Goal: Obtain resource: Obtain resource

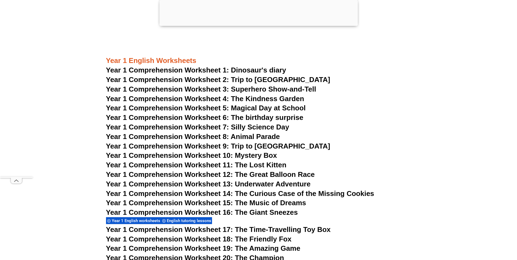
scroll to position [709, 0]
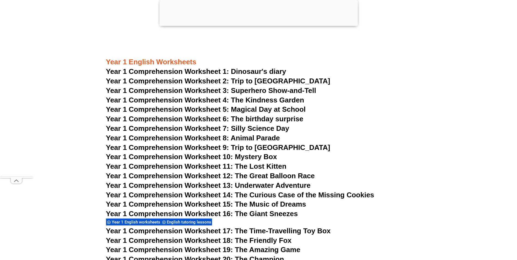
click at [255, 91] on span "Year 1 Comprehension Worksheet 3: Superhero Show-and-Tell" at bounding box center [211, 90] width 210 height 8
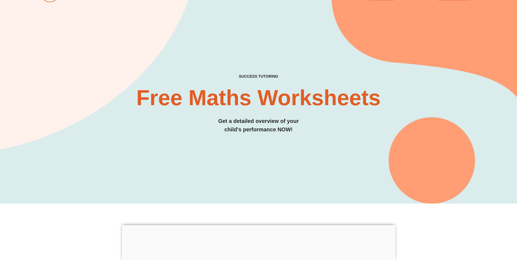
scroll to position [27, 0]
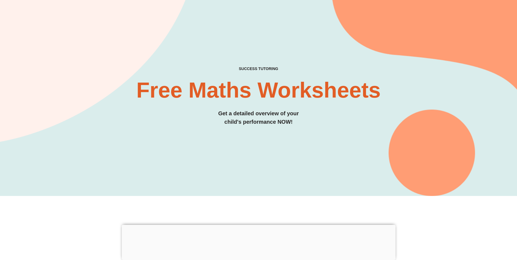
click at [259, 225] on div at bounding box center [259, 225] width 274 height 0
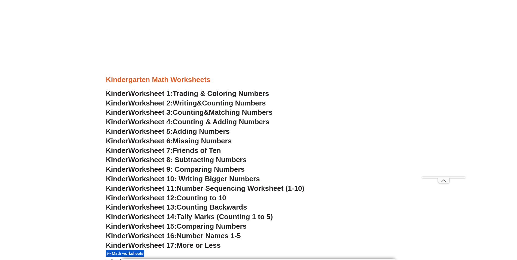
scroll to position [245, 0]
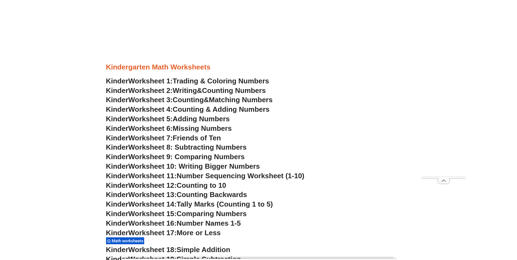
click at [260, 259] on div at bounding box center [259, 259] width 274 height 0
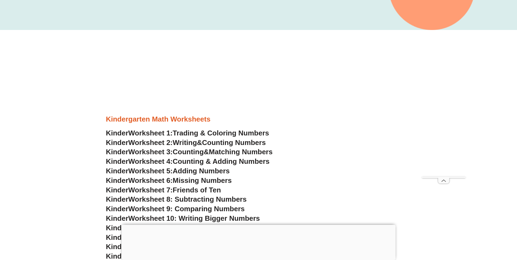
scroll to position [191, 0]
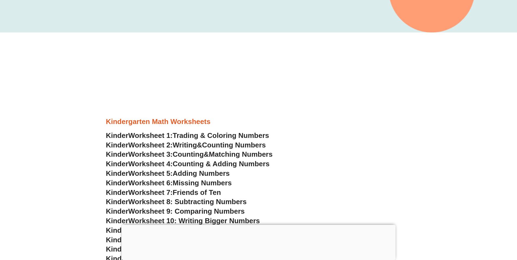
click at [231, 146] on span "Counting Numbers" at bounding box center [234, 145] width 64 height 8
click at [252, 136] on span "Trading & Coloring Numbers" at bounding box center [221, 135] width 96 height 8
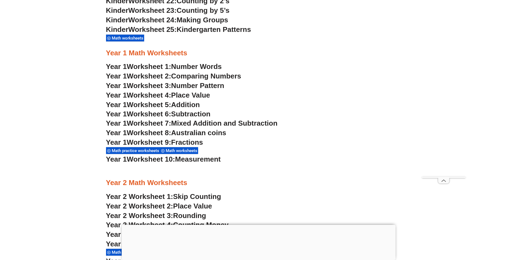
scroll to position [545, 0]
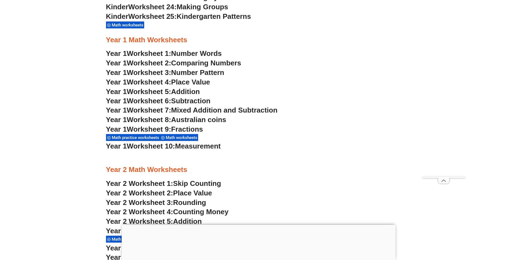
click at [196, 118] on span "Australian coins" at bounding box center [198, 120] width 55 height 8
click at [199, 129] on span "Fractions" at bounding box center [187, 129] width 32 height 8
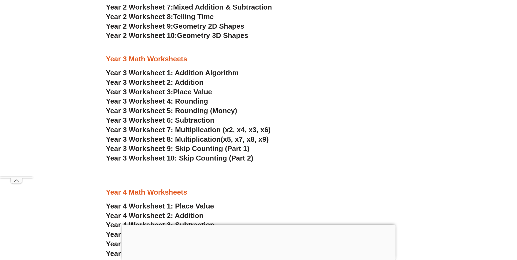
scroll to position [790, 0]
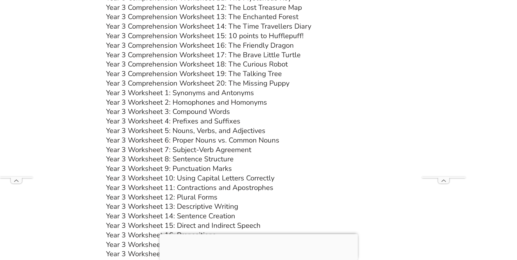
scroll to position [1962, 0]
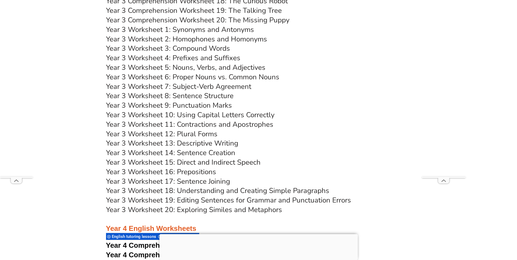
click at [194, 172] on link "Year 3 Worksheet 16: Prepositions" at bounding box center [161, 172] width 110 height 10
